Goal: Entertainment & Leisure: Consume media (video, audio)

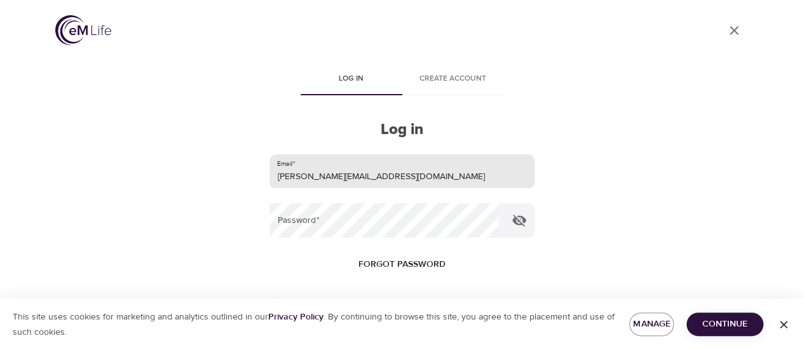
type input "x.liu@banklife.com"
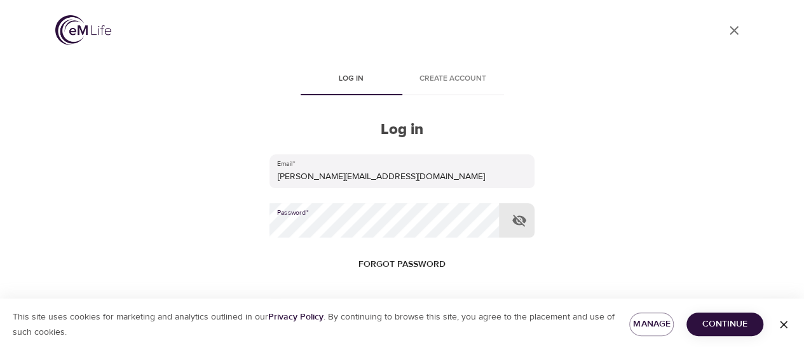
click at [371, 333] on button "Log in" at bounding box center [402, 346] width 62 height 27
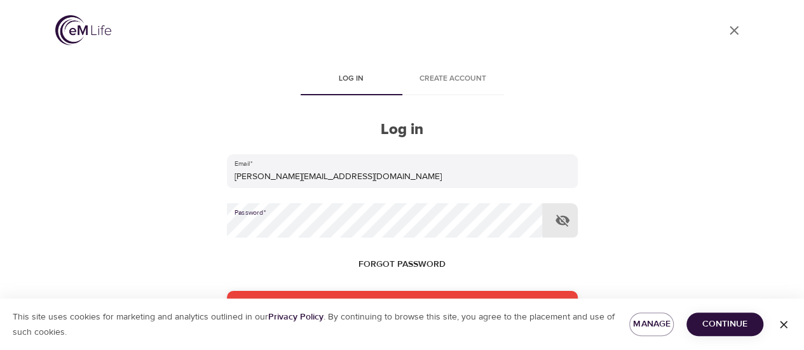
click at [52, 194] on div "User Profile Log in Create account Log in Email   * x.liu@banklife.com Password…" at bounding box center [402, 175] width 724 height 350
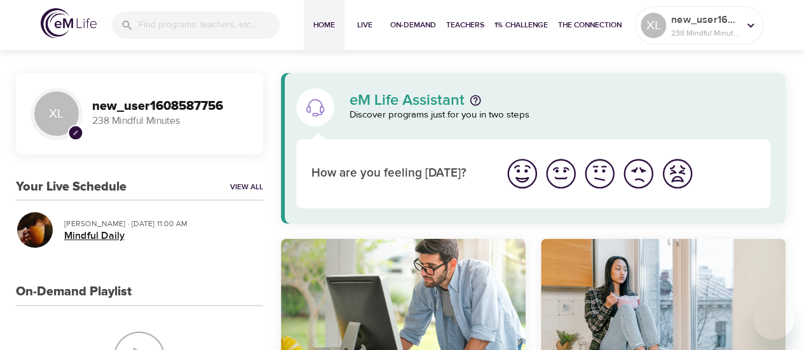
click at [93, 233] on h5 "Mindful Daily" at bounding box center [158, 235] width 189 height 13
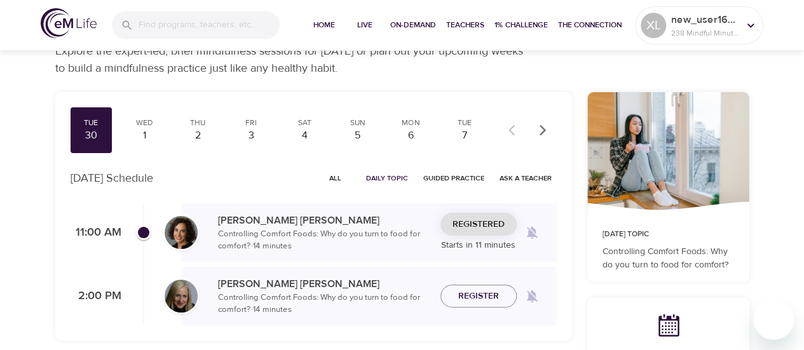
scroll to position [64, 0]
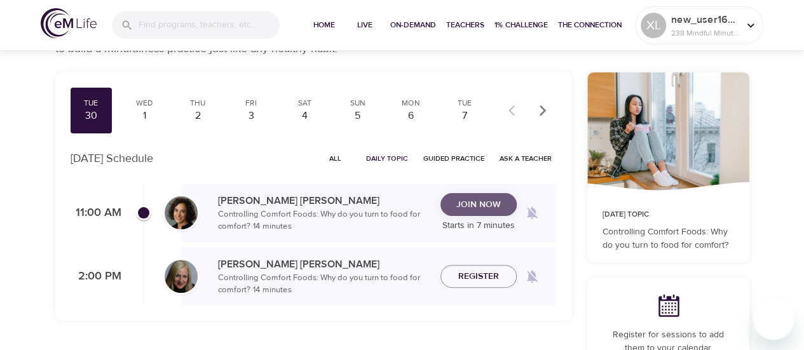
click at [461, 199] on span "Join Now" at bounding box center [478, 205] width 44 height 16
